Goal: Transaction & Acquisition: Purchase product/service

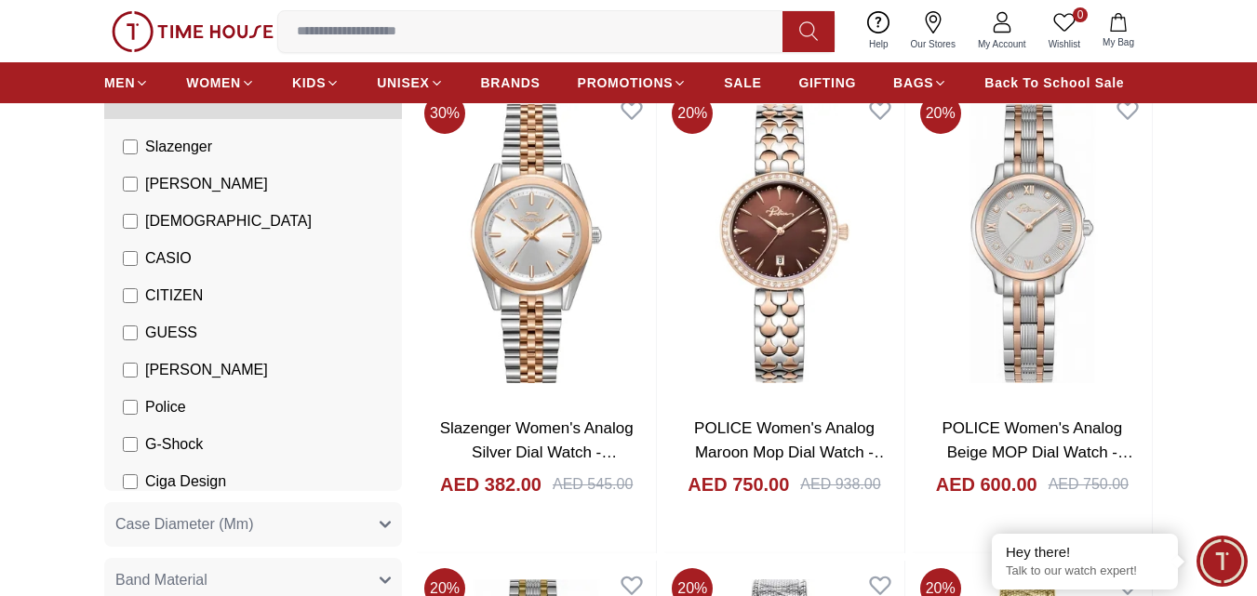
scroll to position [102, 0]
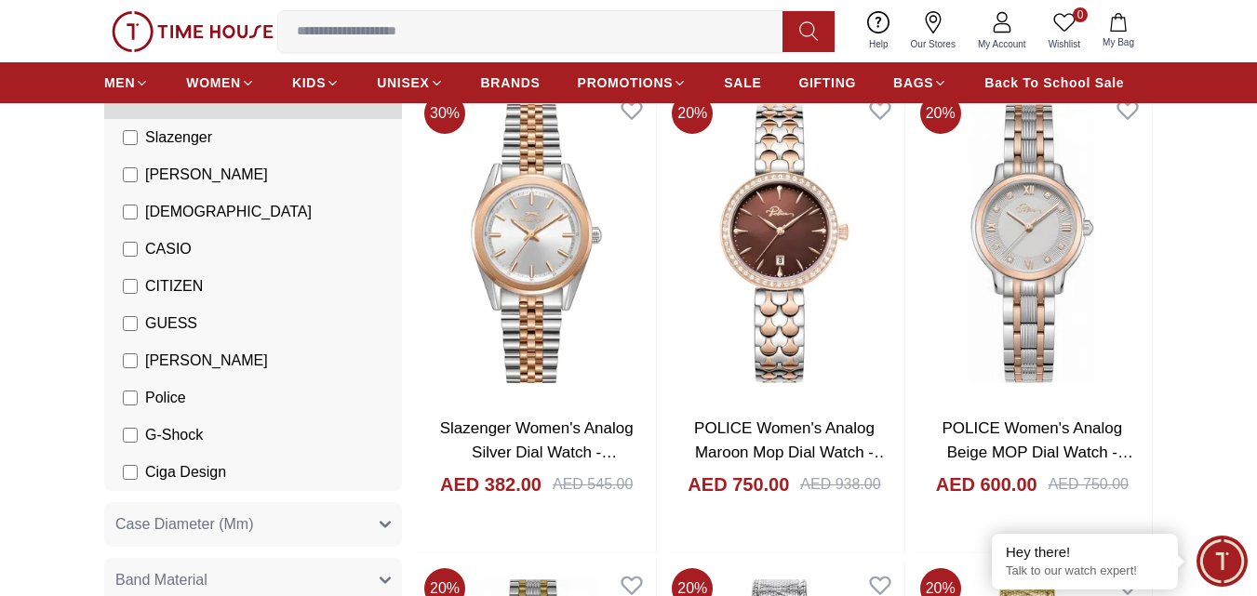
click at [180, 430] on span "G-Shock" at bounding box center [174, 435] width 58 height 22
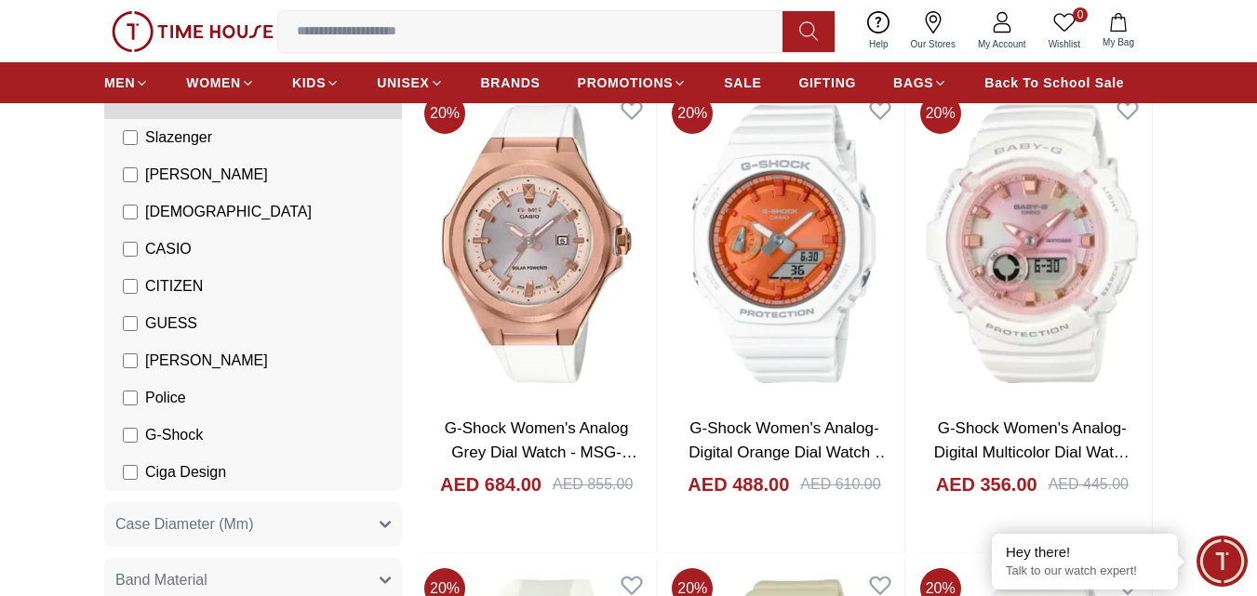
click at [179, 400] on span "Police" at bounding box center [165, 398] width 41 height 22
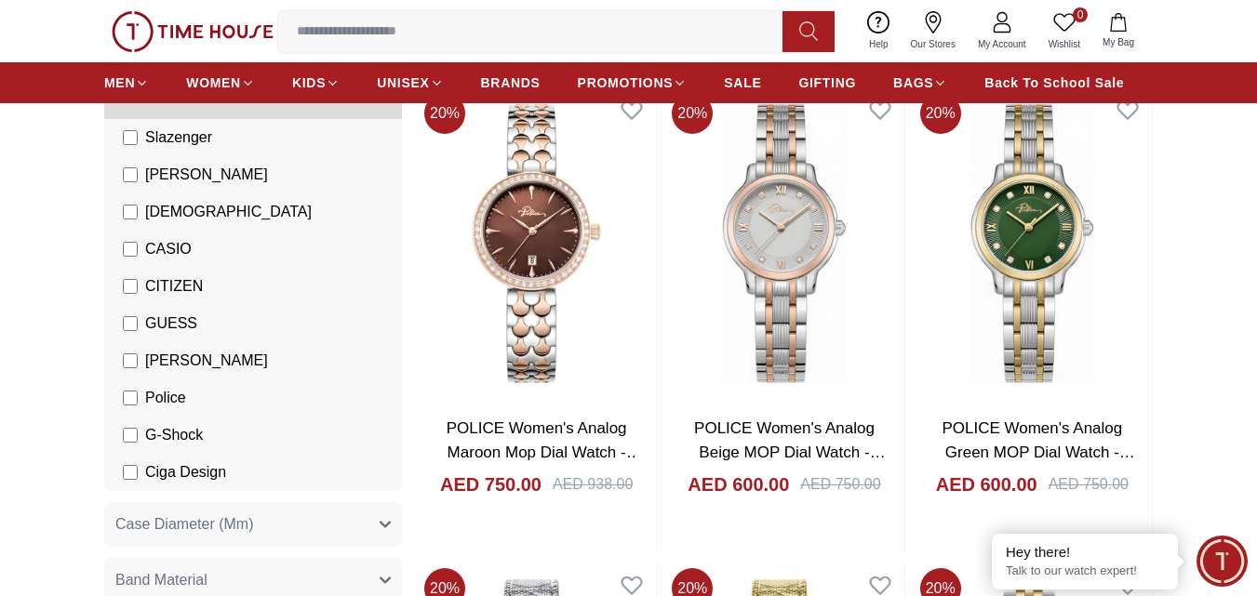
click at [176, 422] on li "G-Shock" at bounding box center [257, 435] width 290 height 37
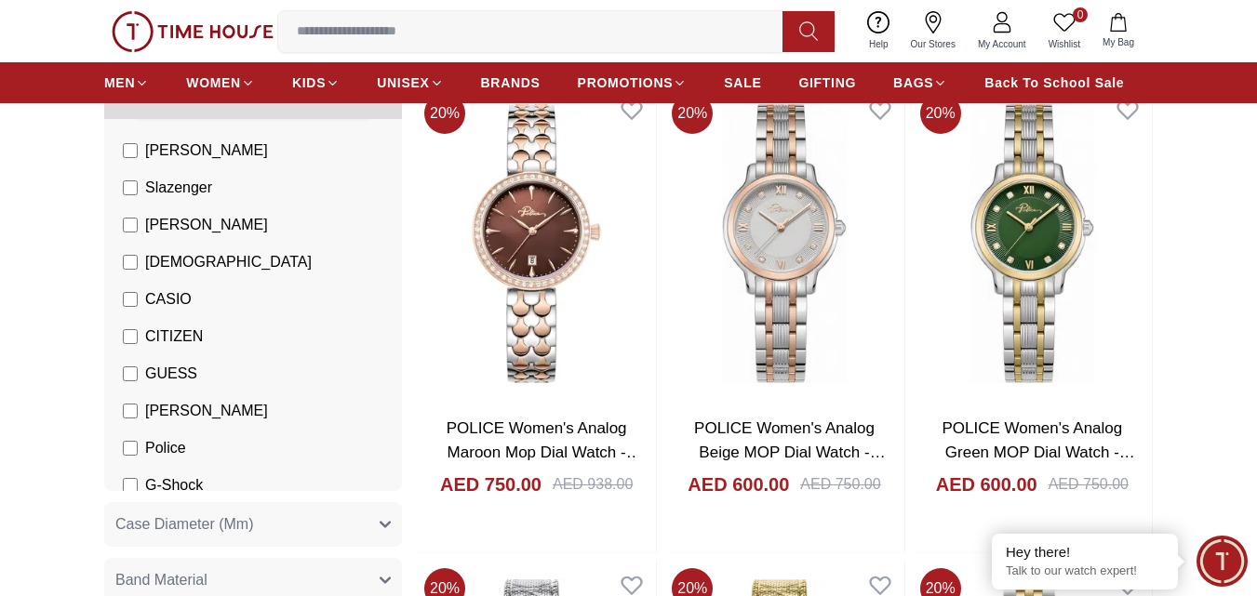
scroll to position [93, 0]
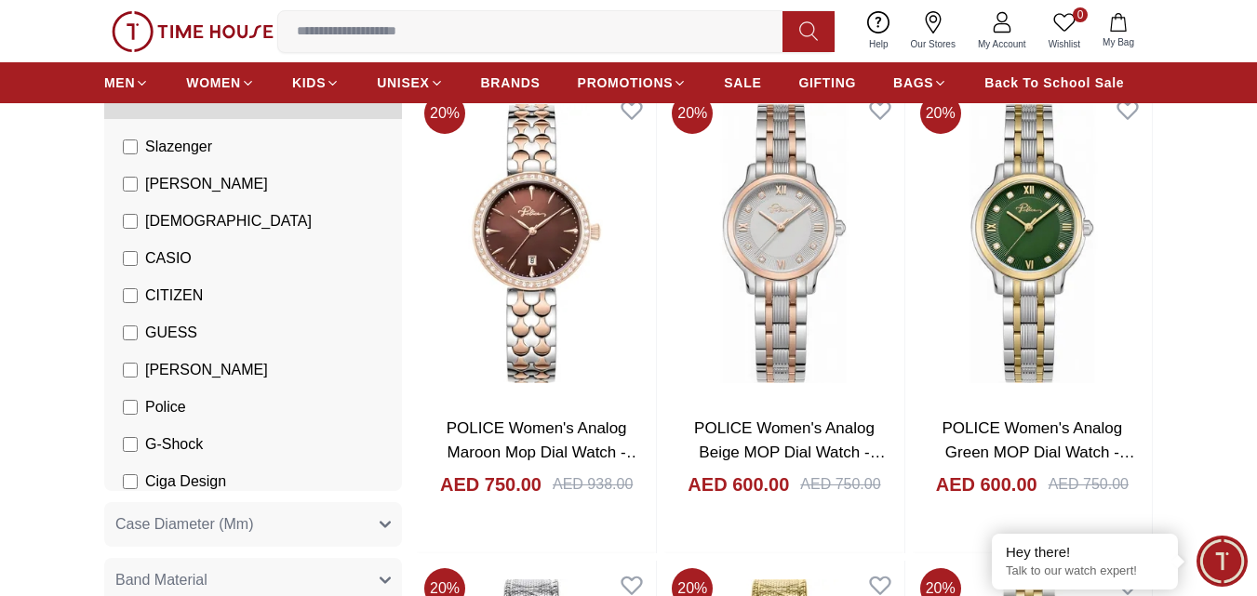
click at [128, 341] on label "GUESS" at bounding box center [160, 333] width 74 height 22
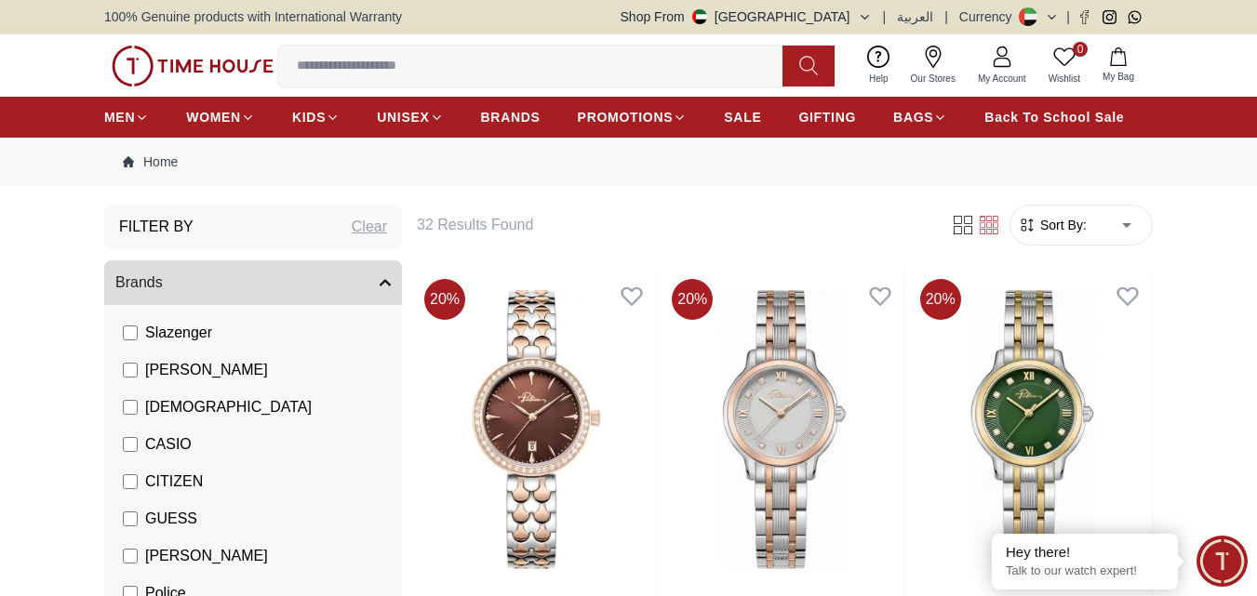
click at [1032, 224] on icon "button" at bounding box center [1027, 225] width 19 height 19
click at [1075, 224] on span "Sort By:" at bounding box center [1061, 225] width 50 height 19
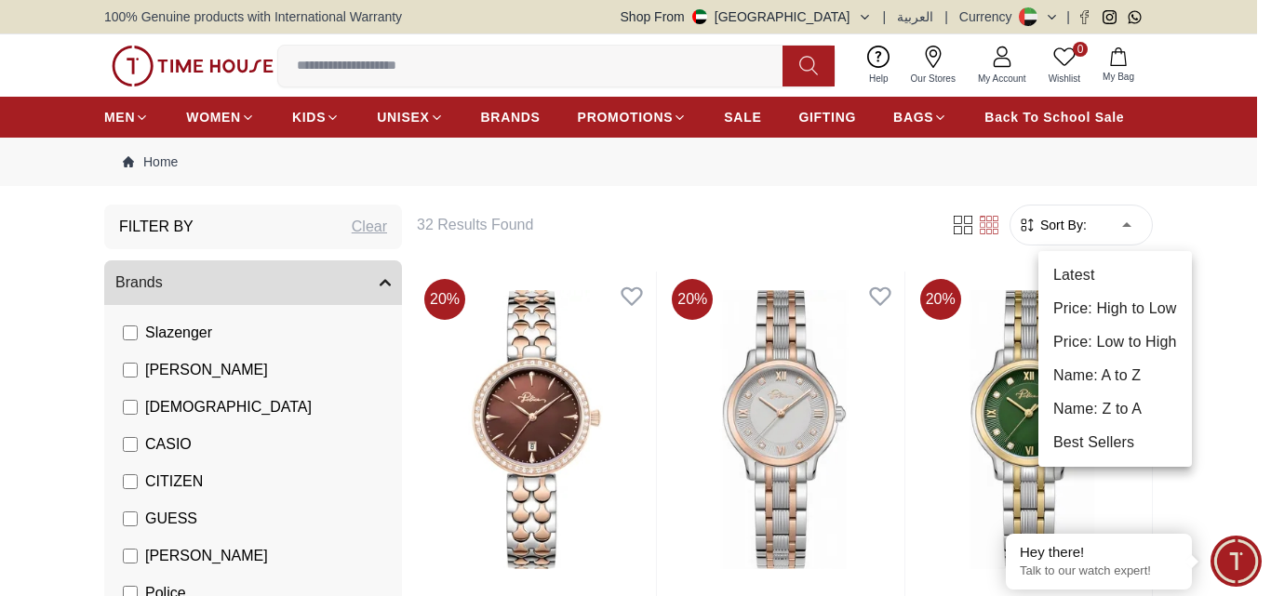
click at [1101, 336] on li "Price: Low to High" at bounding box center [1115, 342] width 154 height 33
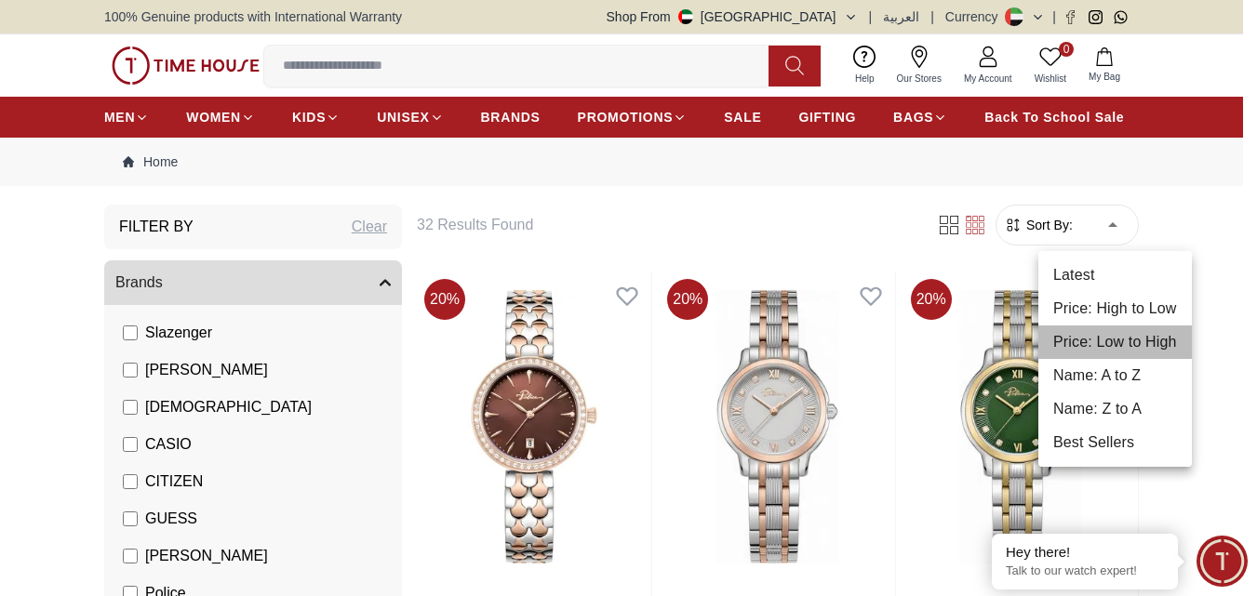
type input "*"
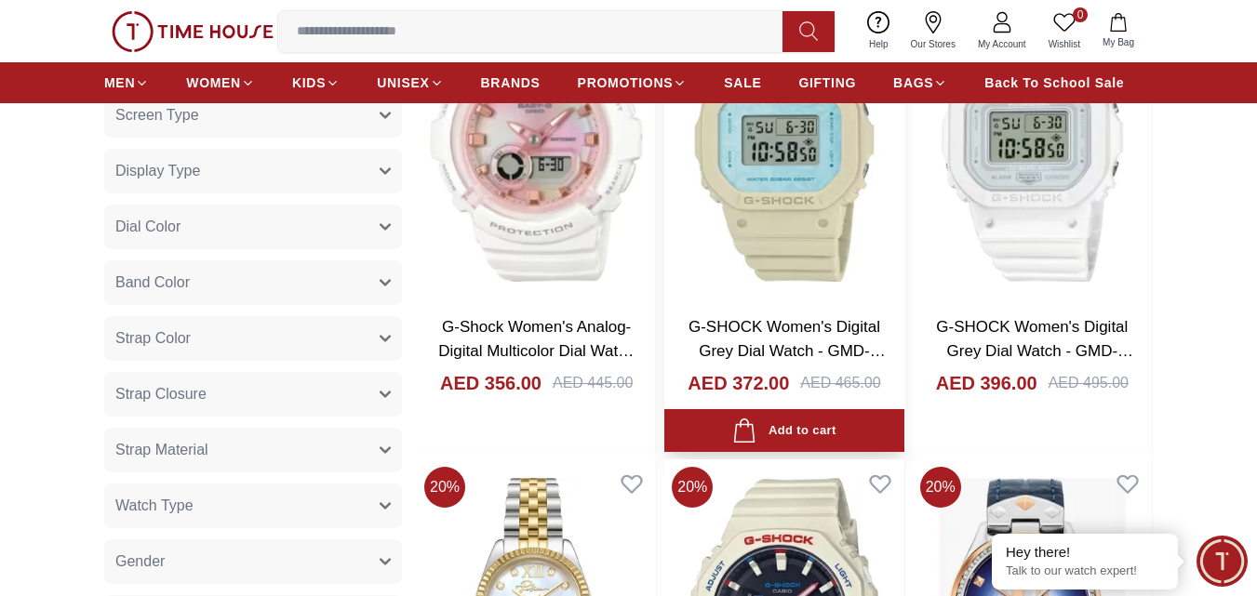
scroll to position [1023, 0]
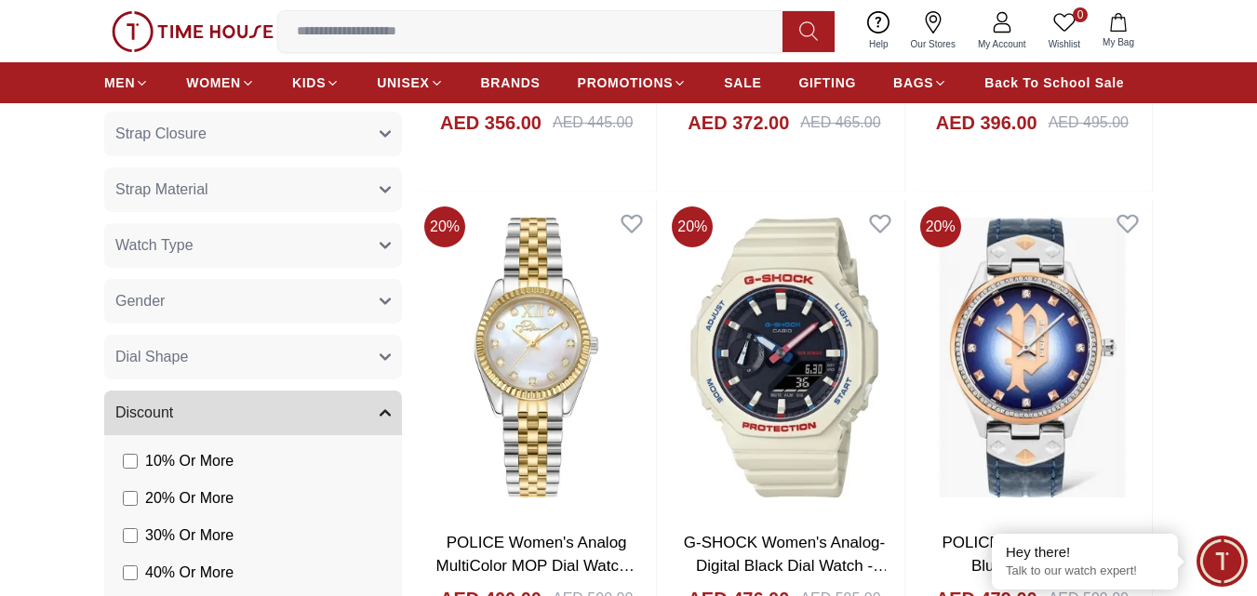
click at [386, 244] on icon "button" at bounding box center [385, 245] width 11 height 11
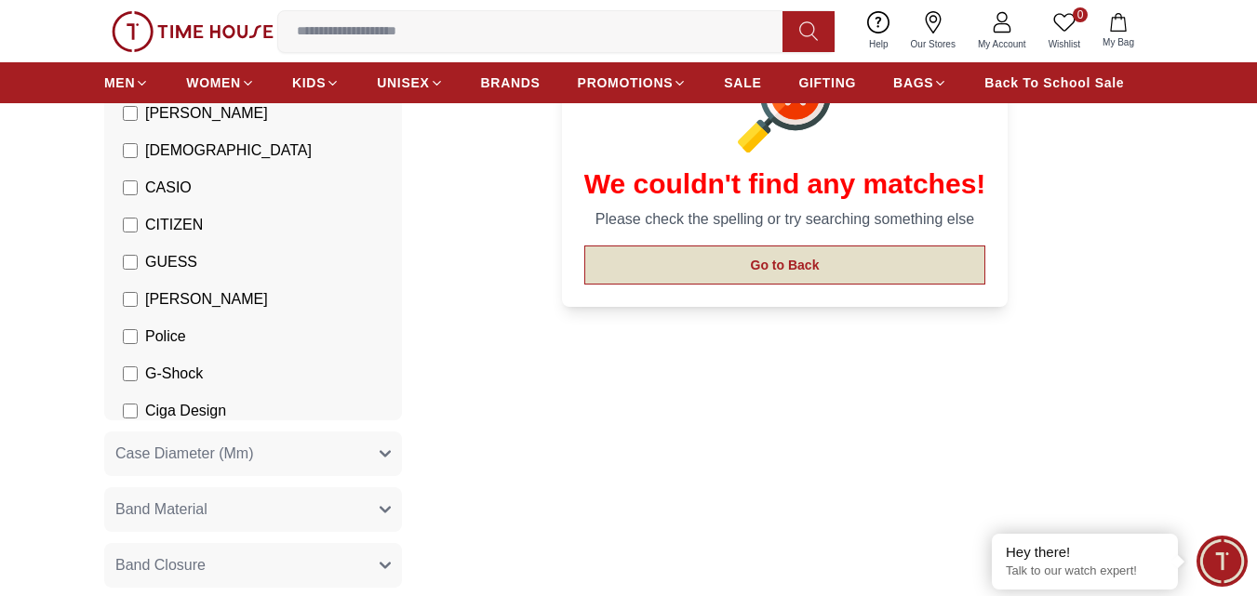
scroll to position [279, 0]
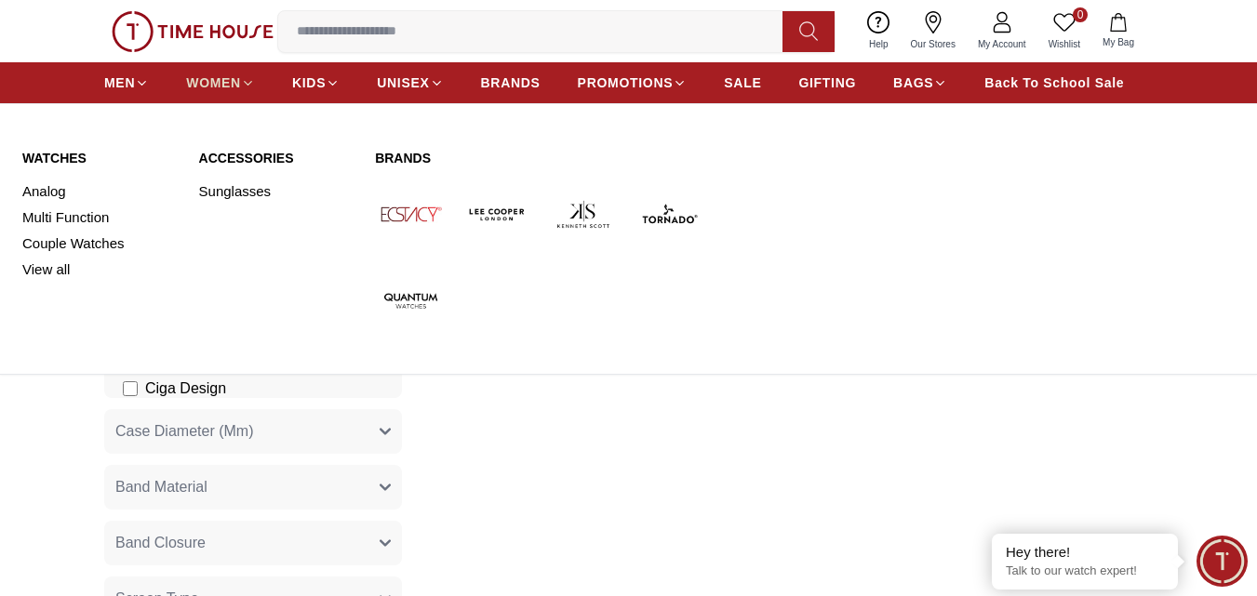
click at [232, 86] on span "WOMEN" at bounding box center [213, 83] width 55 height 19
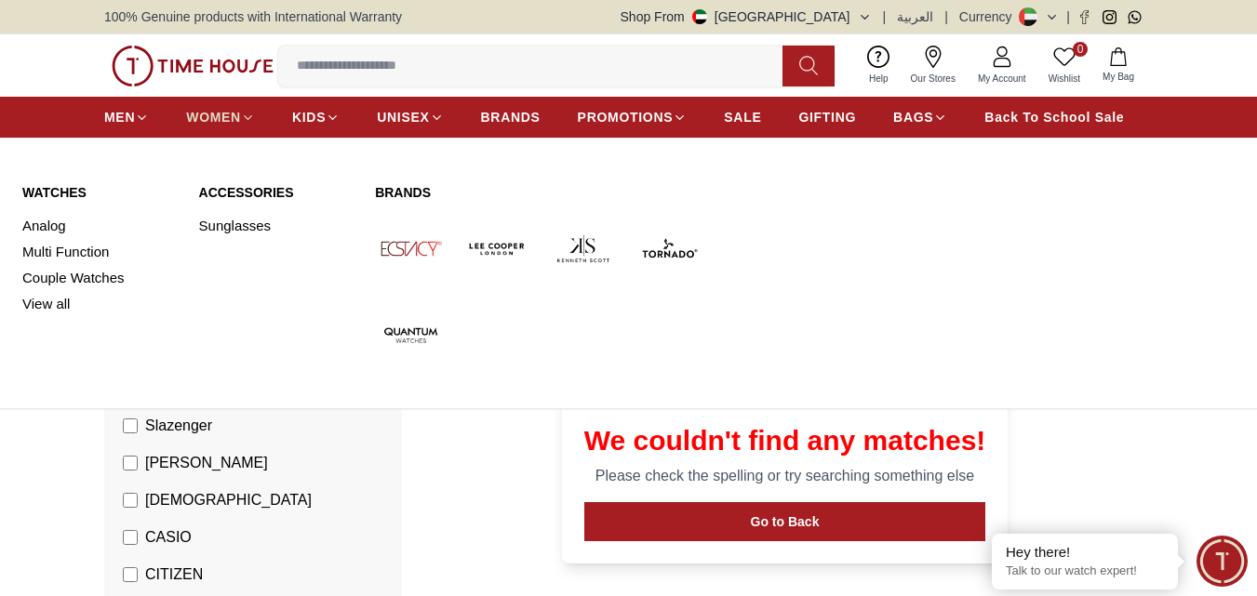
click at [228, 117] on span "WOMEN" at bounding box center [213, 117] width 55 height 19
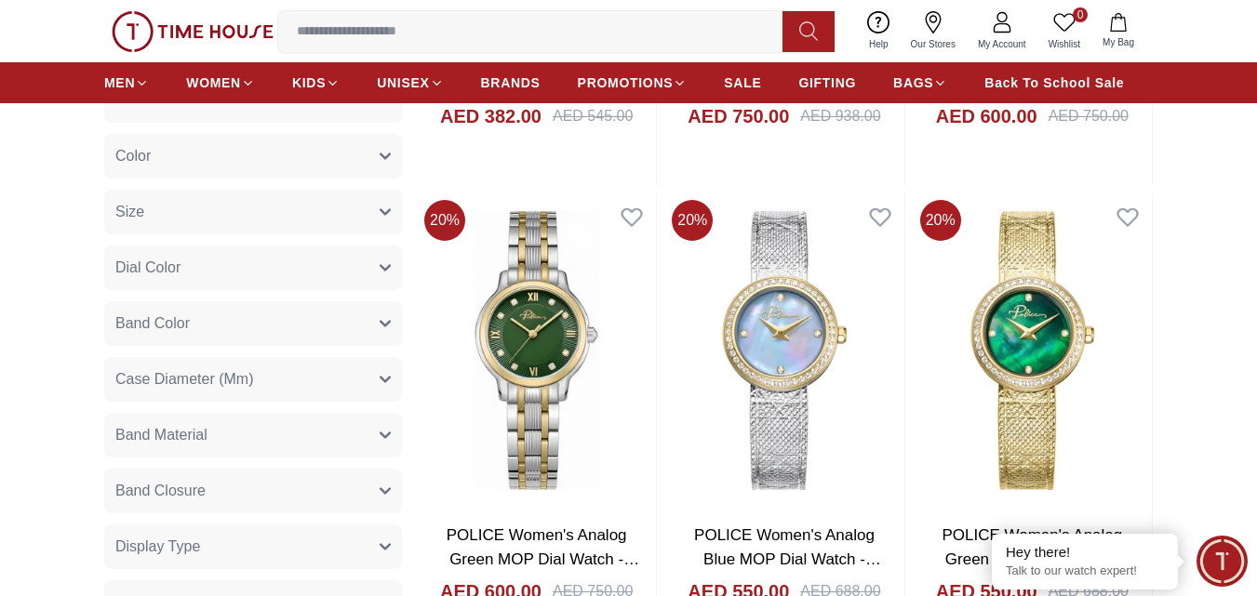
scroll to position [93, 0]
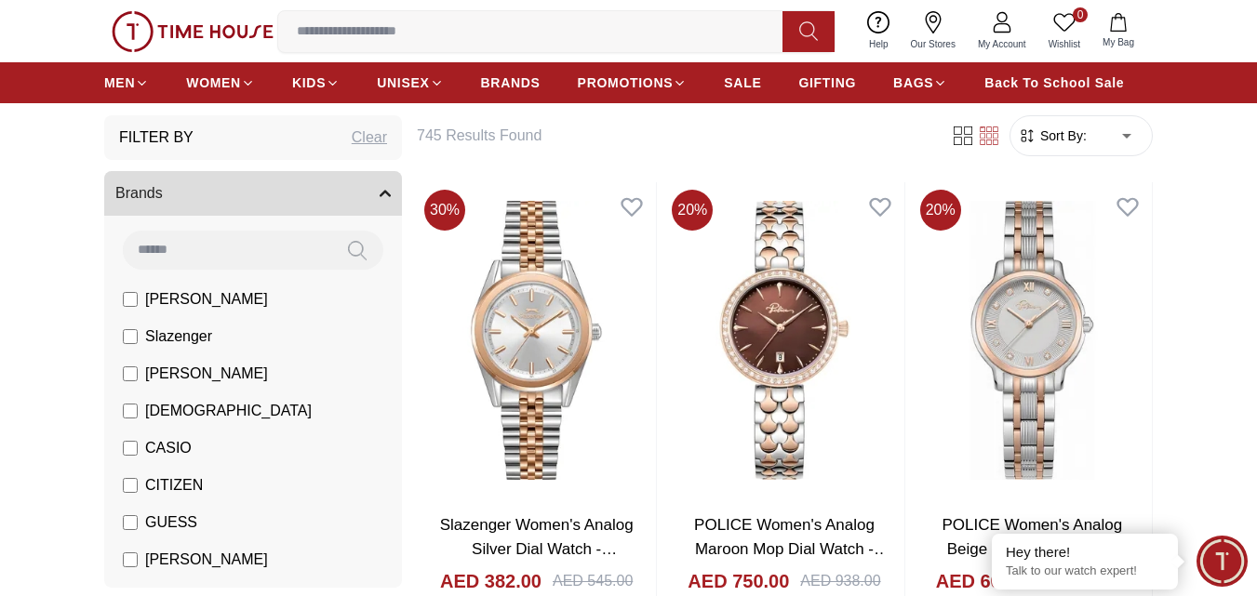
click at [196, 523] on span "GUESS" at bounding box center [171, 523] width 52 height 22
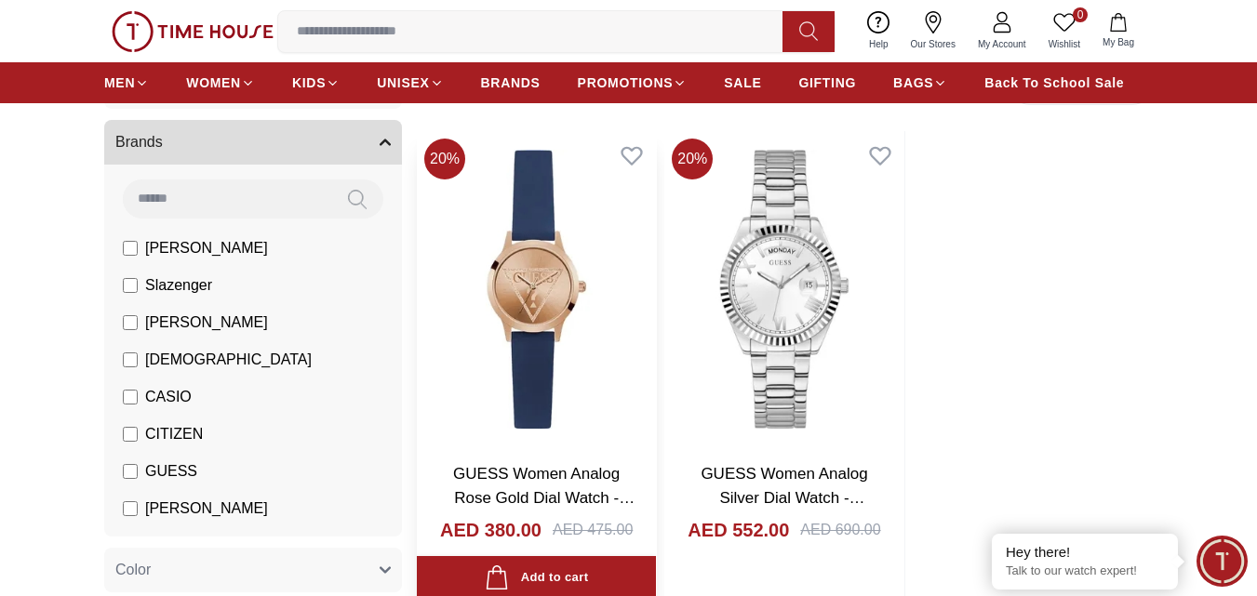
scroll to position [186, 0]
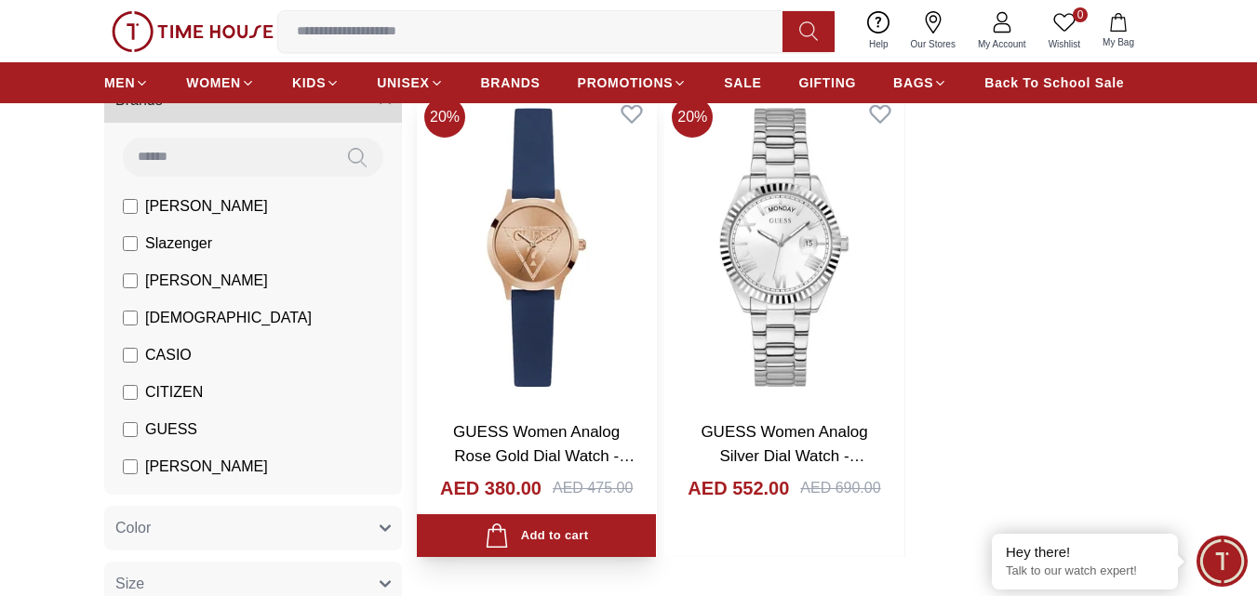
click at [525, 301] on img at bounding box center [536, 247] width 239 height 316
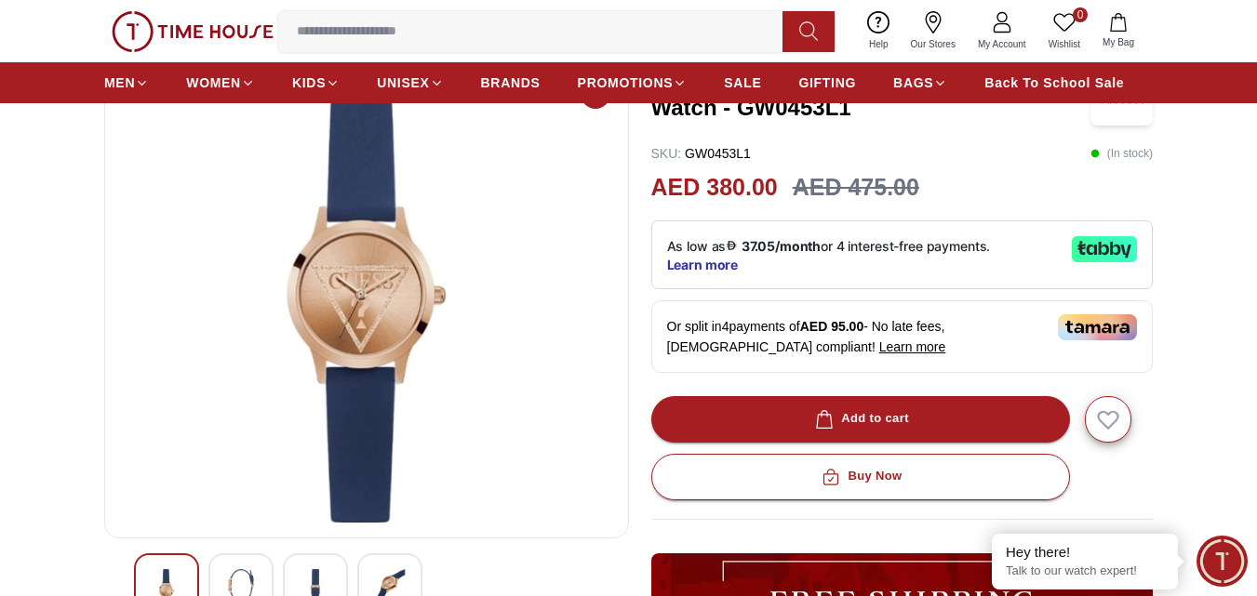
scroll to position [186, 0]
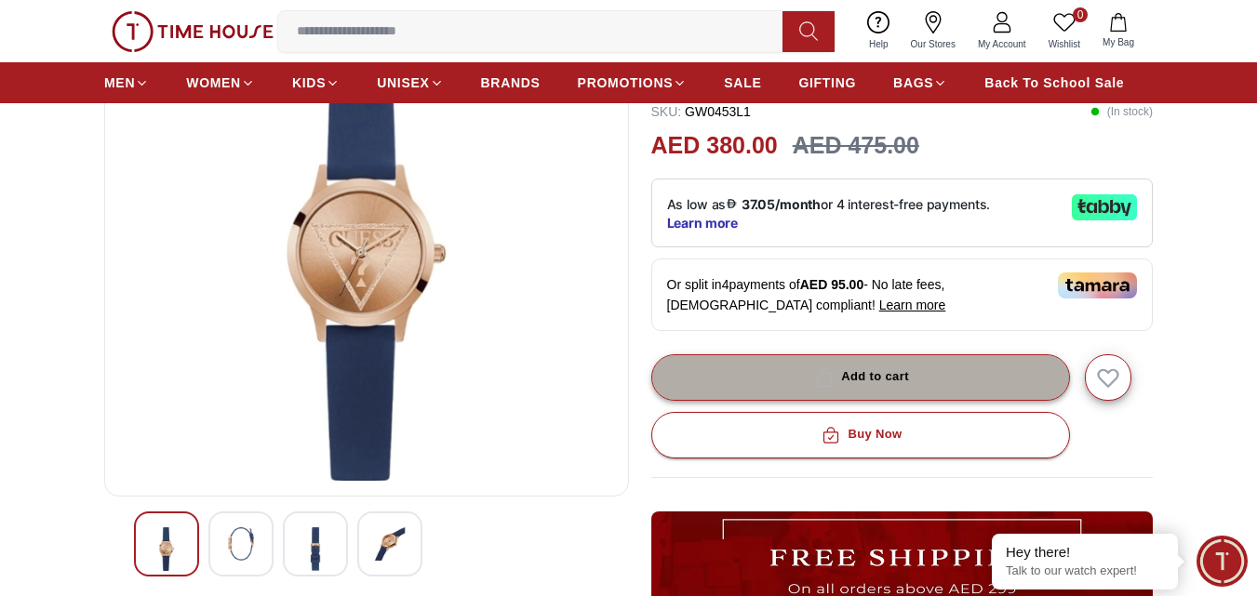
click at [704, 366] on button "Add to cart" at bounding box center [860, 377] width 419 height 47
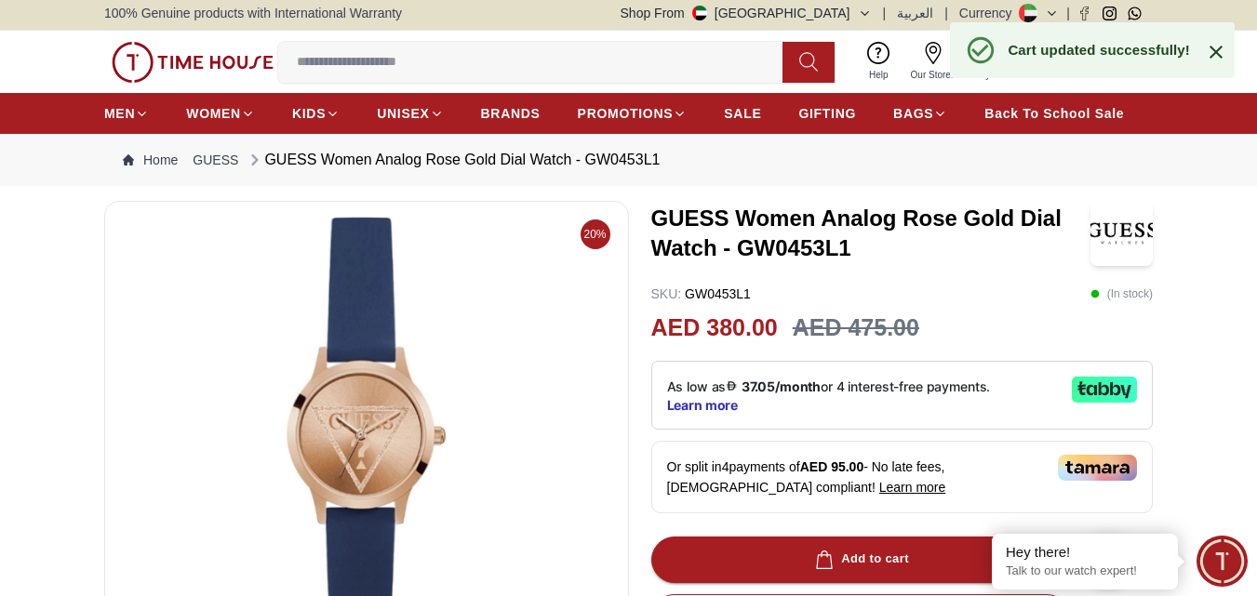
scroll to position [0, 0]
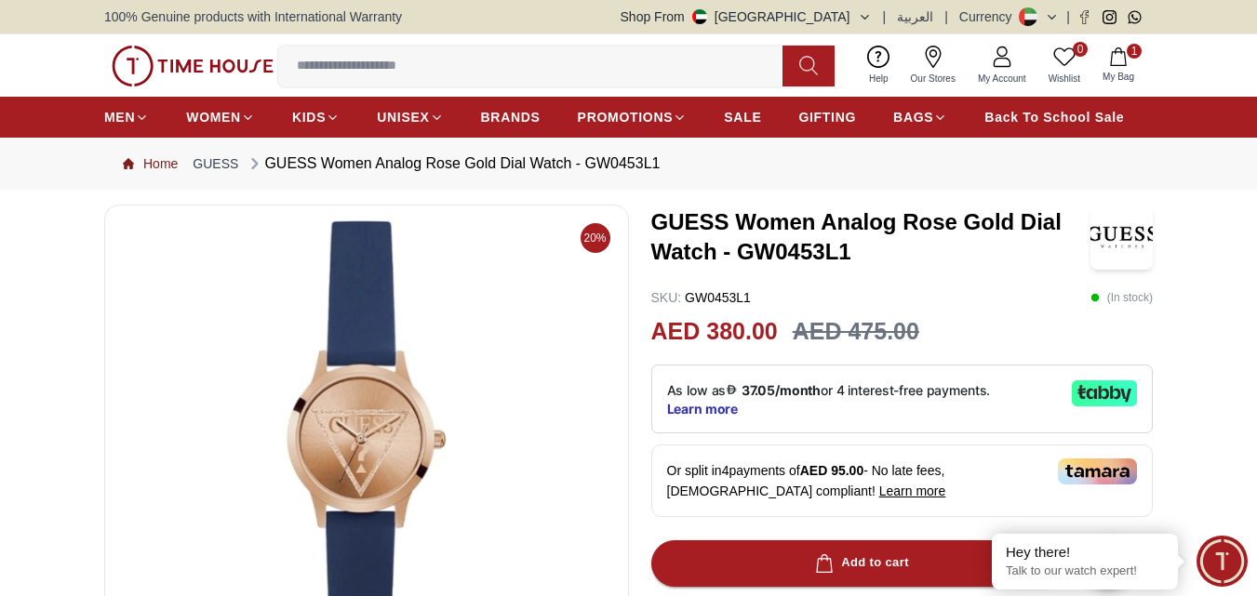
click at [177, 167] on link "Home" at bounding box center [150, 163] width 55 height 19
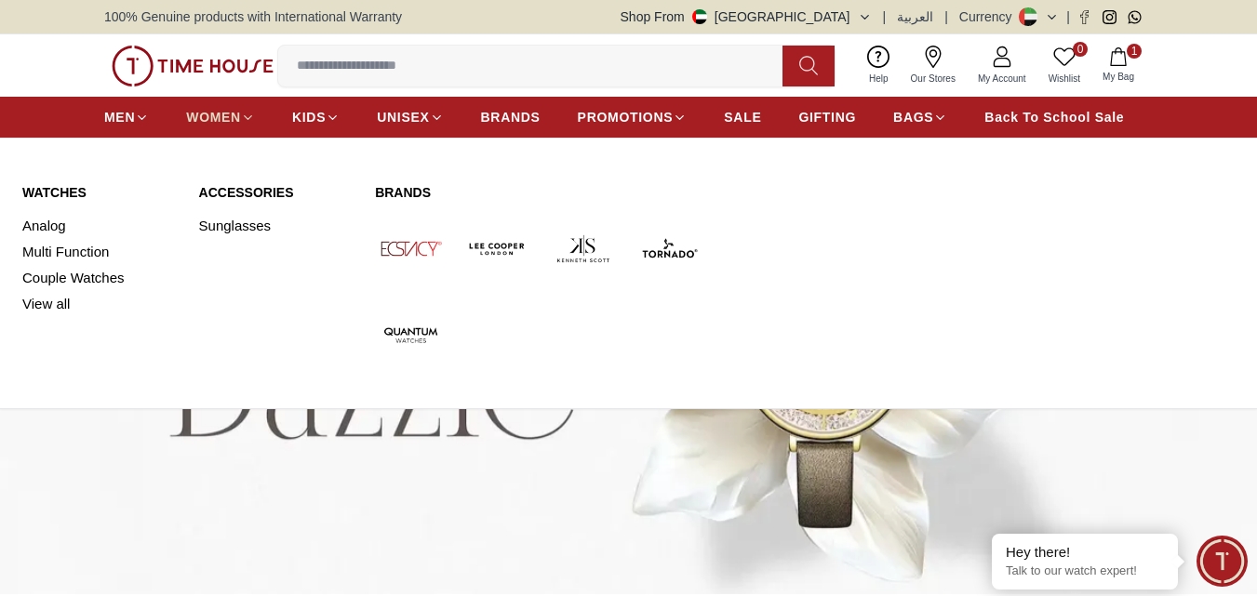
click at [207, 115] on span "WOMEN" at bounding box center [213, 117] width 55 height 19
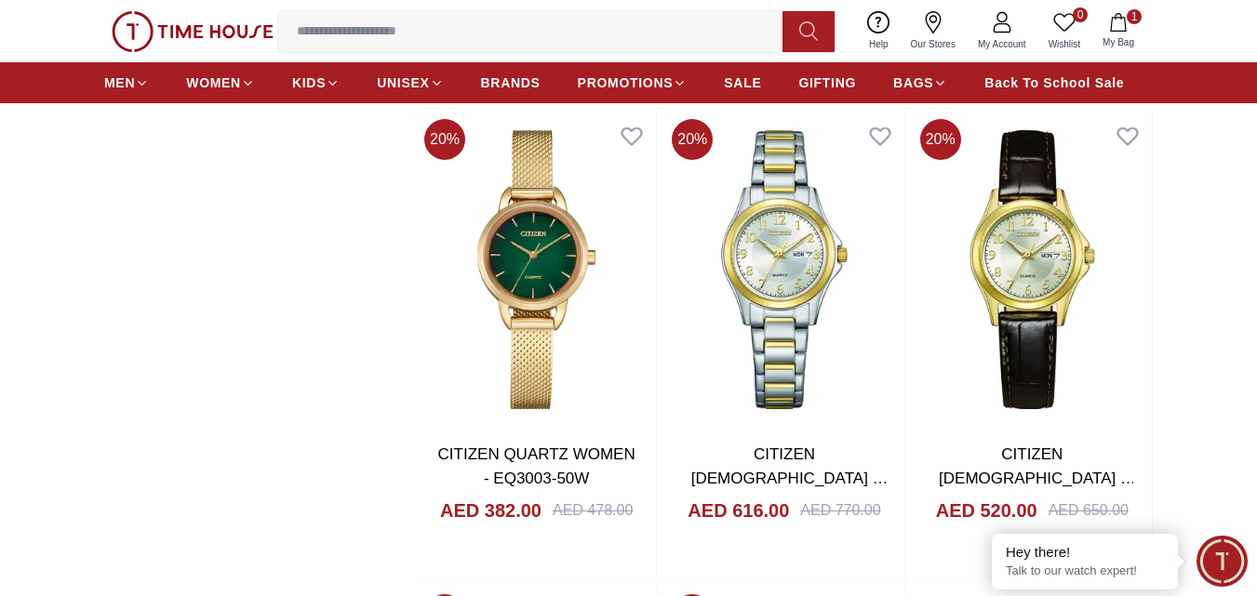
scroll to position [2698, 0]
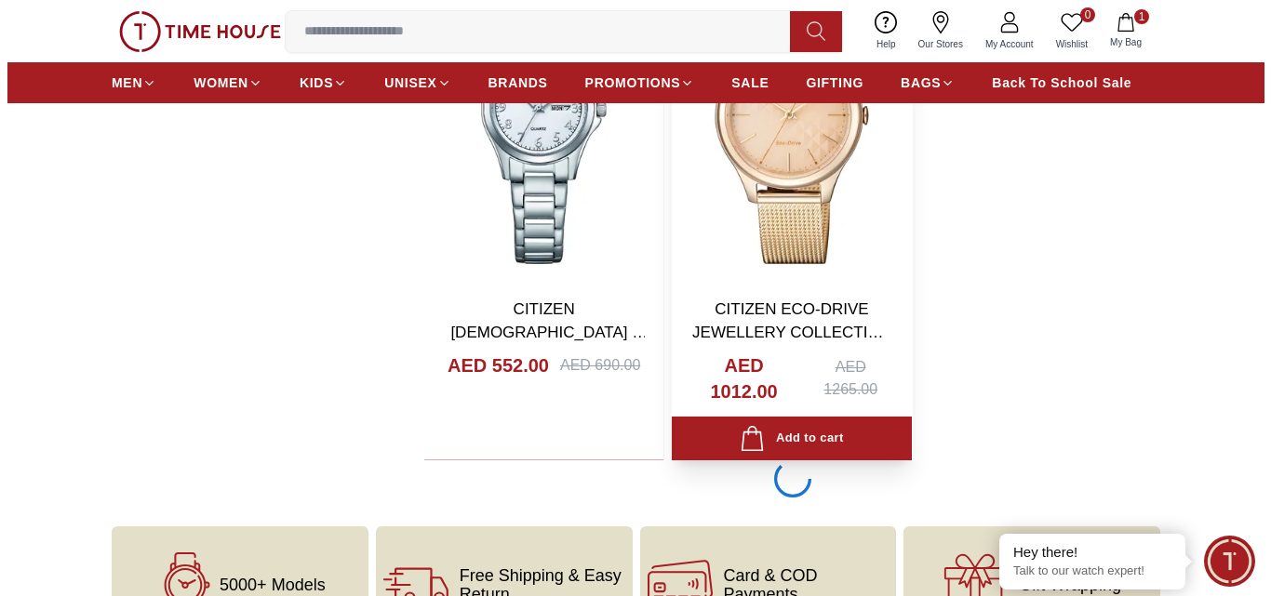
scroll to position [3350, 0]
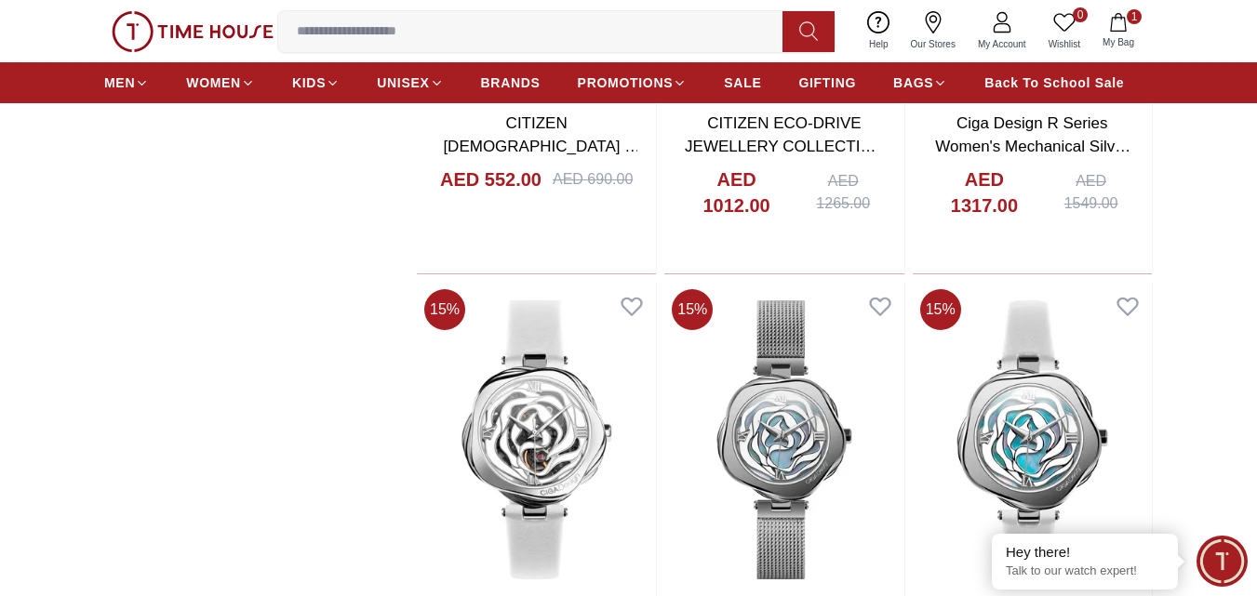
click at [1130, 26] on button "1 My Bag" at bounding box center [1118, 31] width 54 height 44
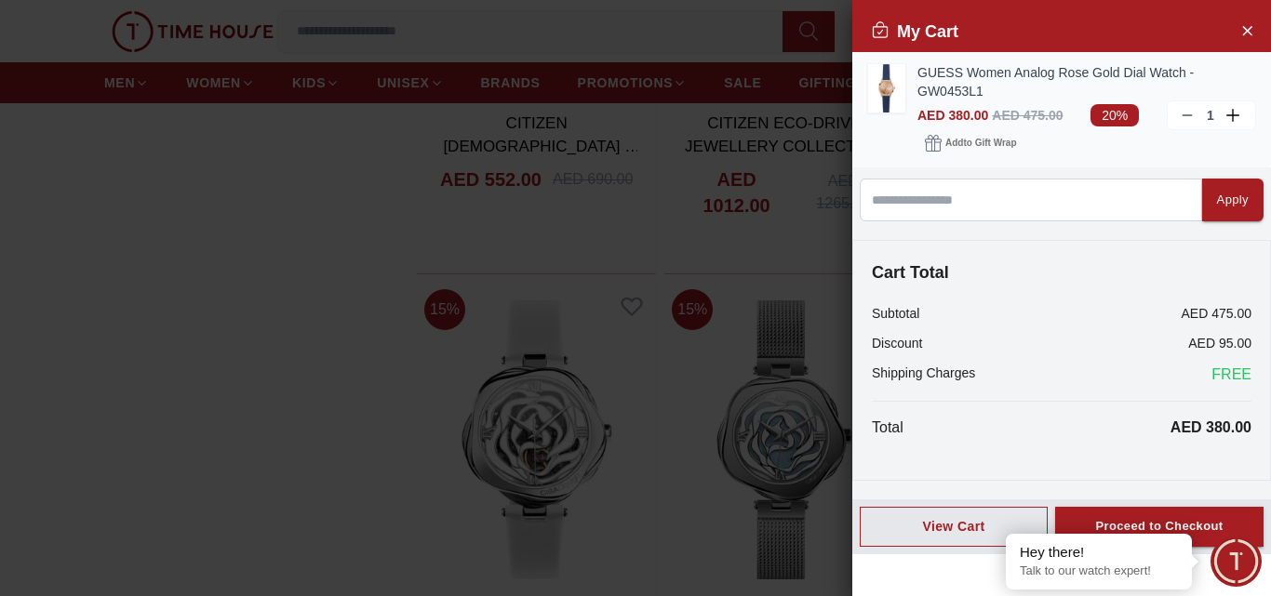
click at [878, 81] on img at bounding box center [886, 88] width 37 height 48
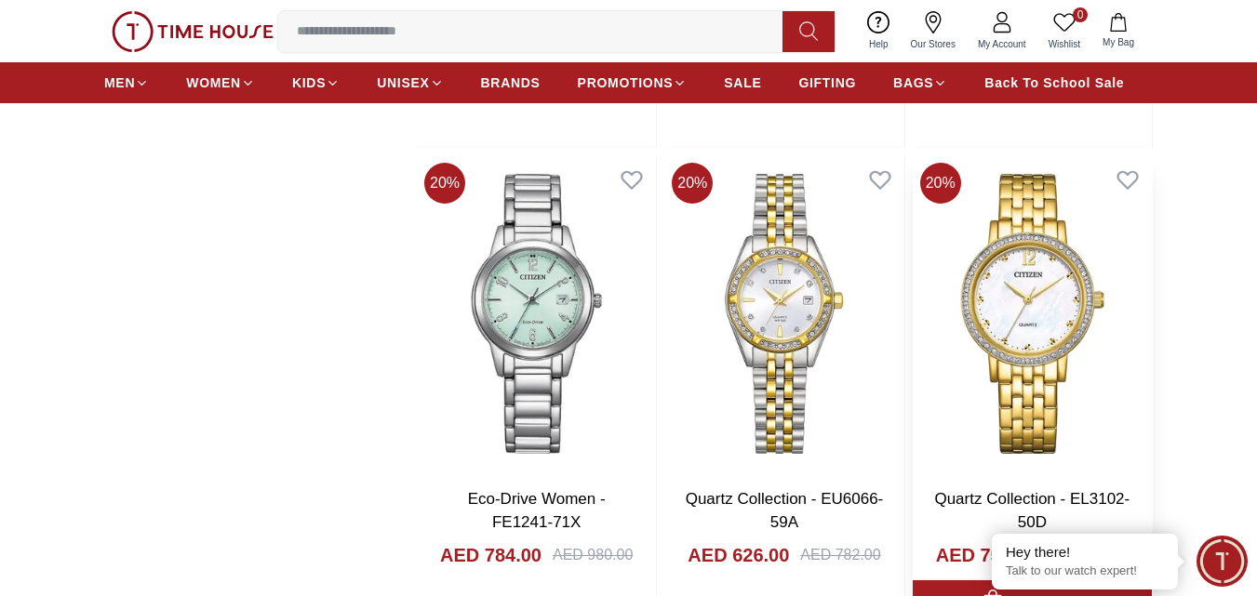
scroll to position [6792, 0]
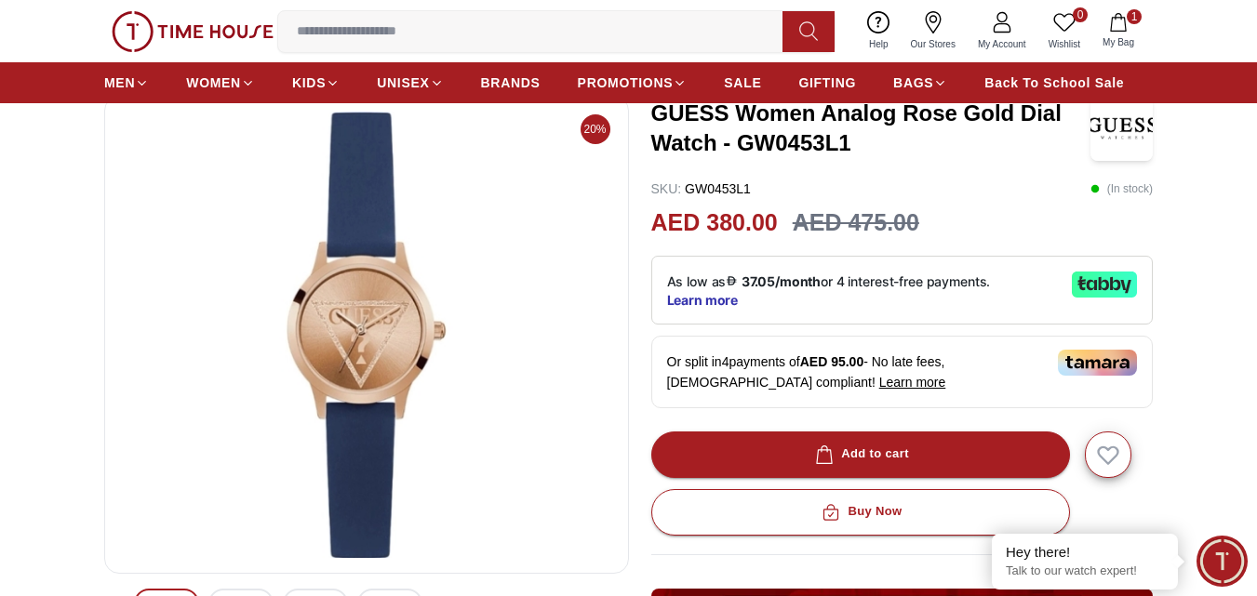
scroll to position [93, 0]
